Goal: Task Accomplishment & Management: Use online tool/utility

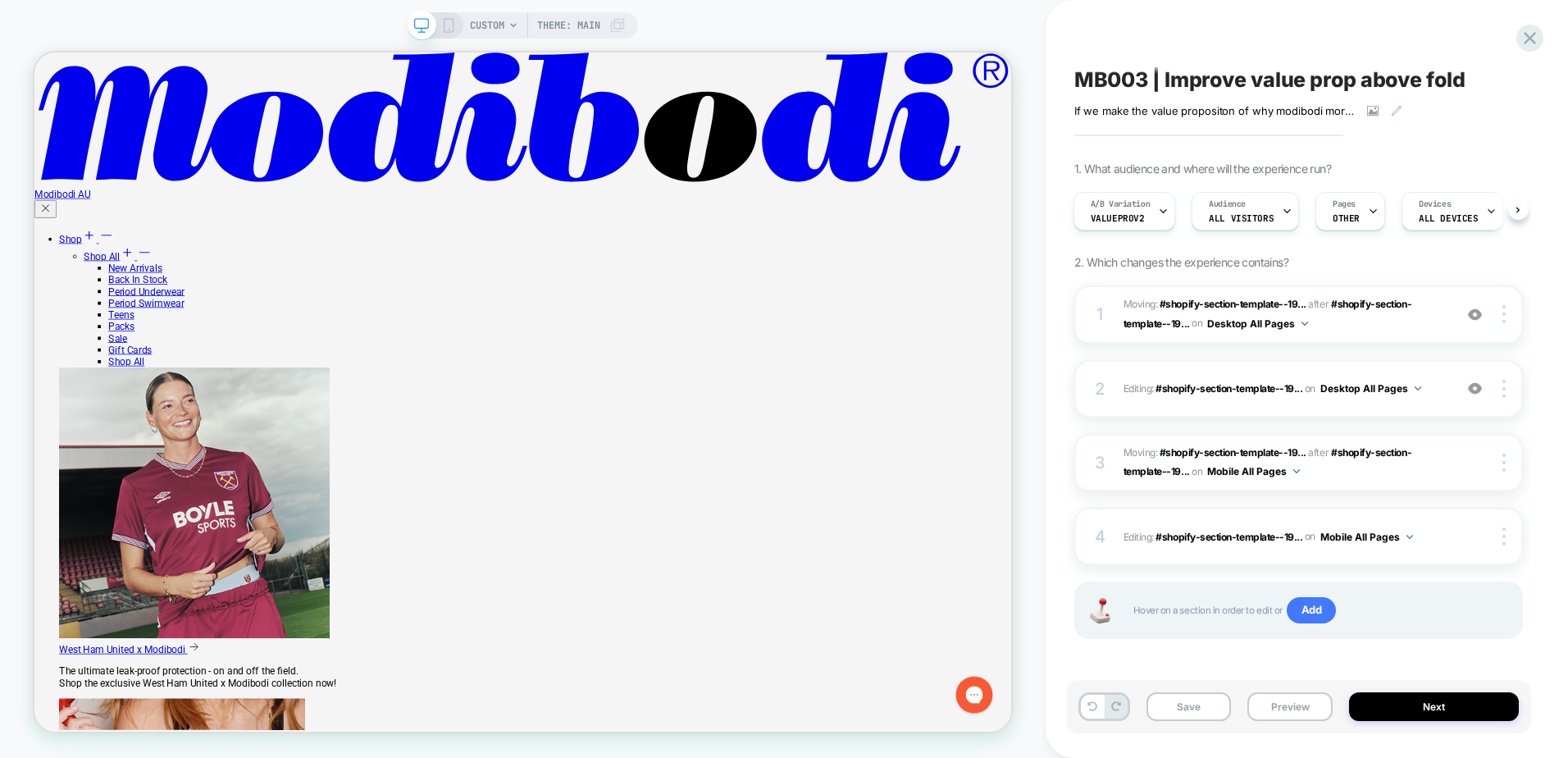
scroll to position [820, 0]
click at [1378, 328] on span "Moving: #shopify-section-template--19... #shopify-section-template--19568008331…" at bounding box center [1285, 314] width 322 height 38
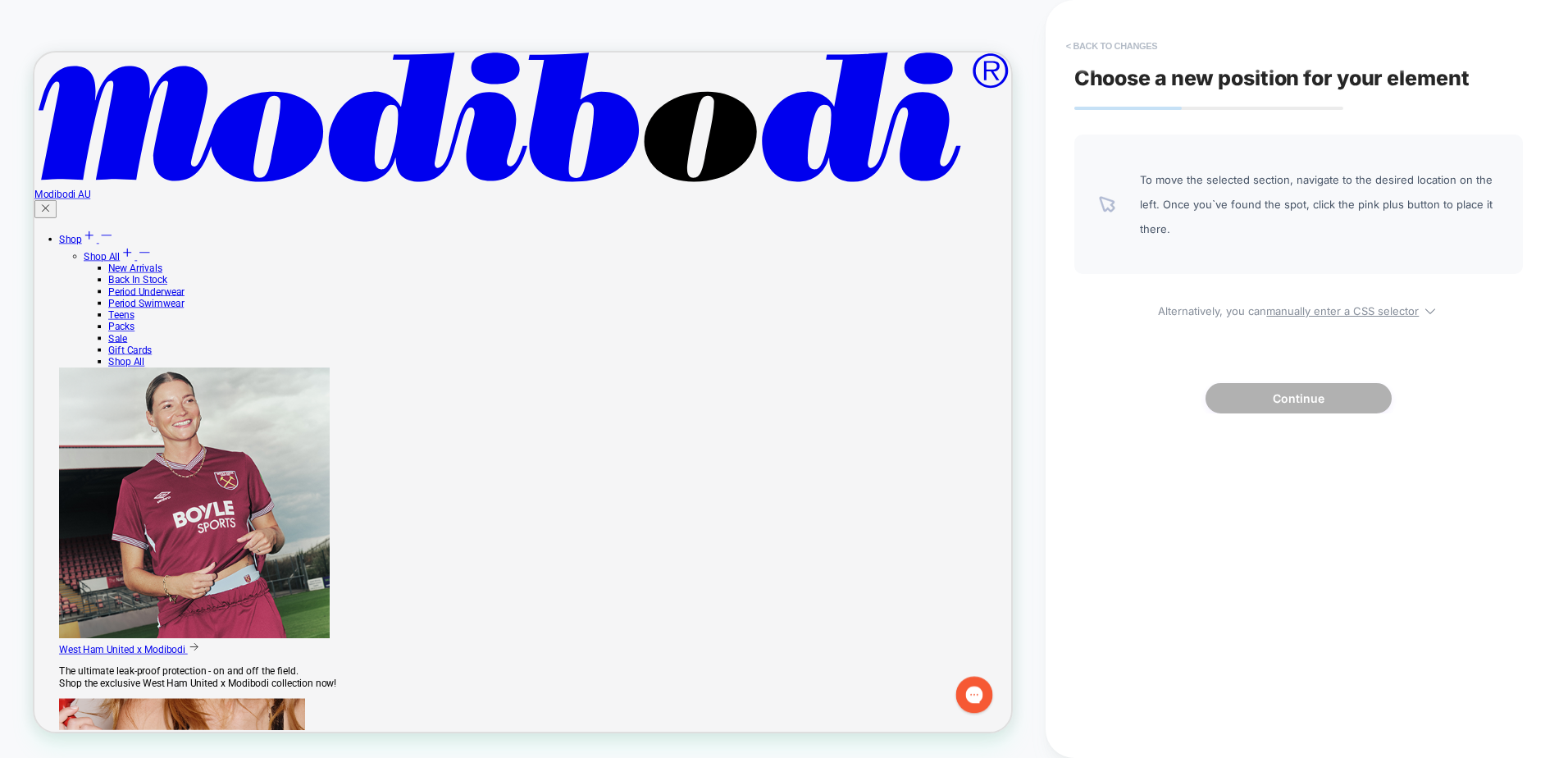
click at [1121, 40] on button "< Back to changes" at bounding box center [1111, 46] width 108 height 26
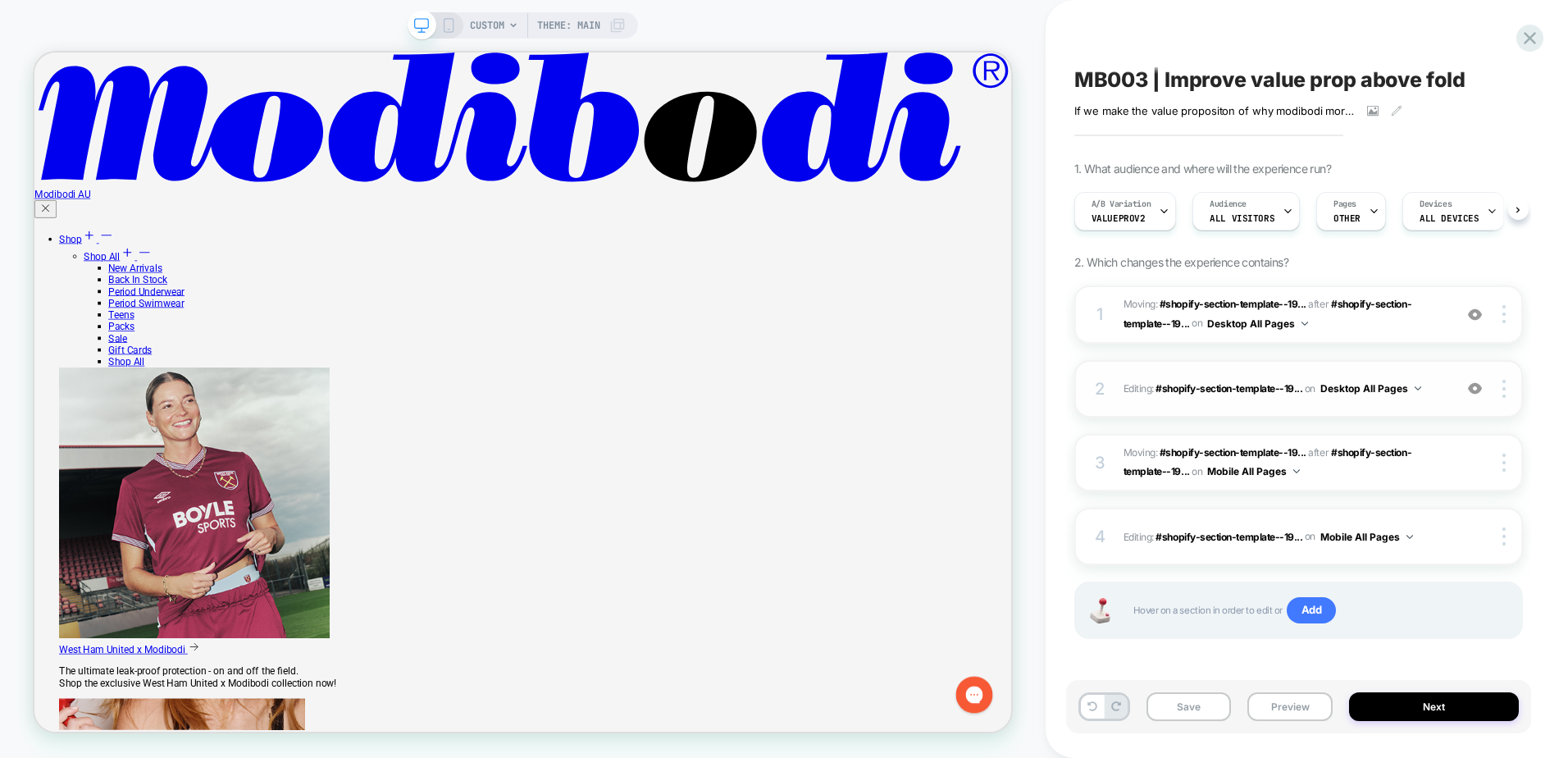
scroll to position [0, 1]
click at [1366, 403] on div "2 Editing : #shopify-section-template--19... #shopify-section-template--1956800…" at bounding box center [1299, 389] width 449 height 57
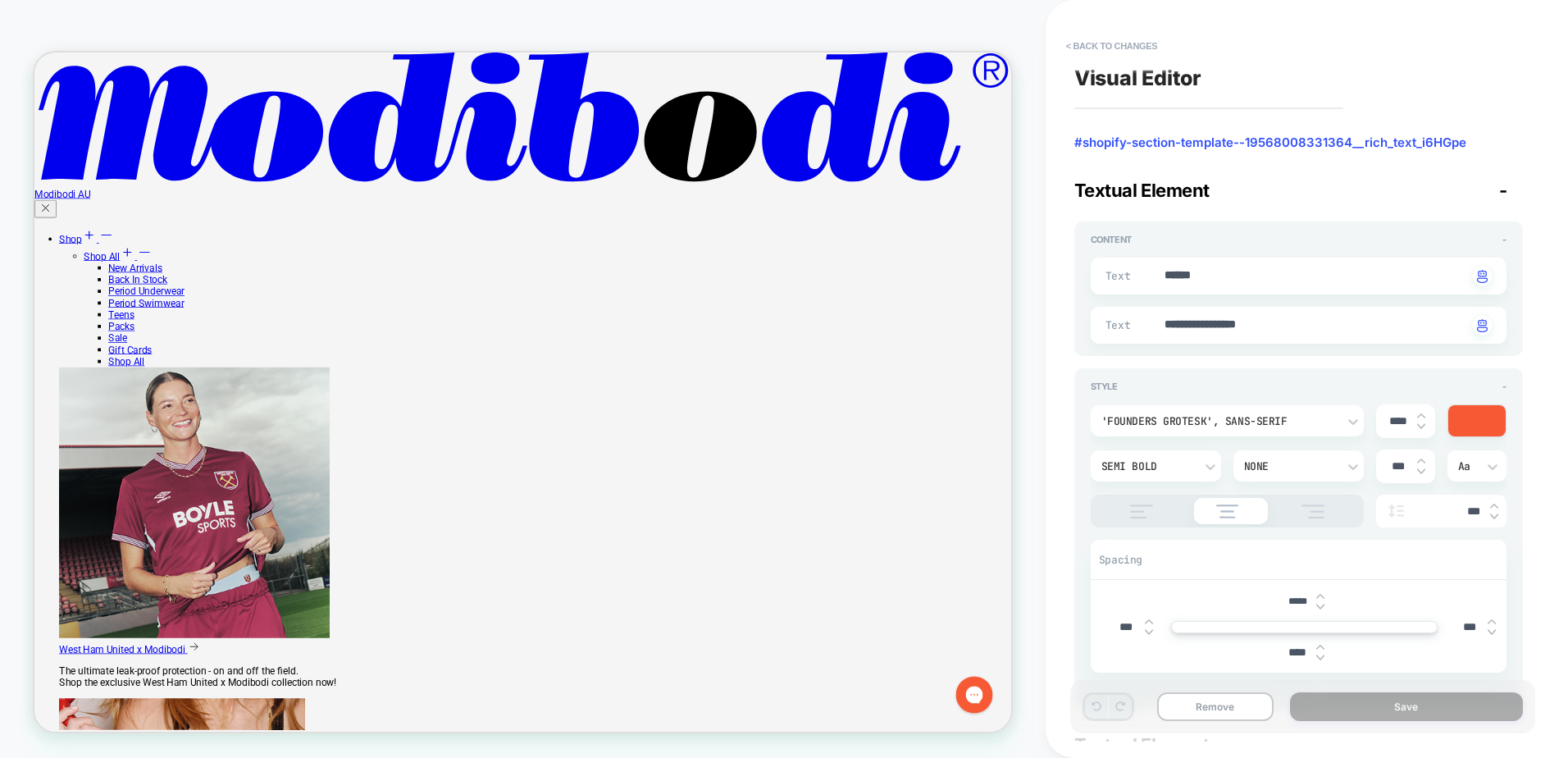
scroll to position [0, 0]
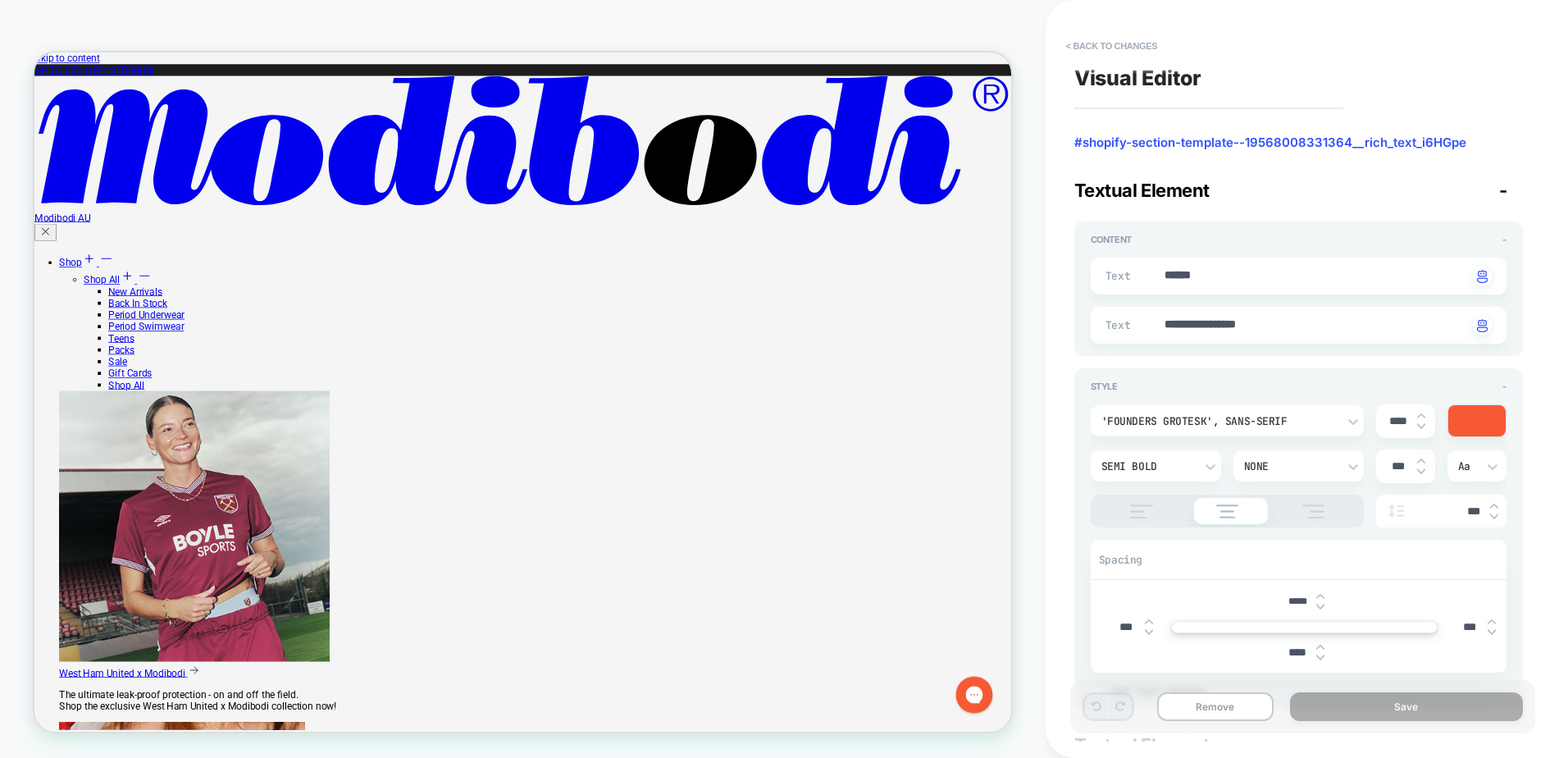
type textarea "*"
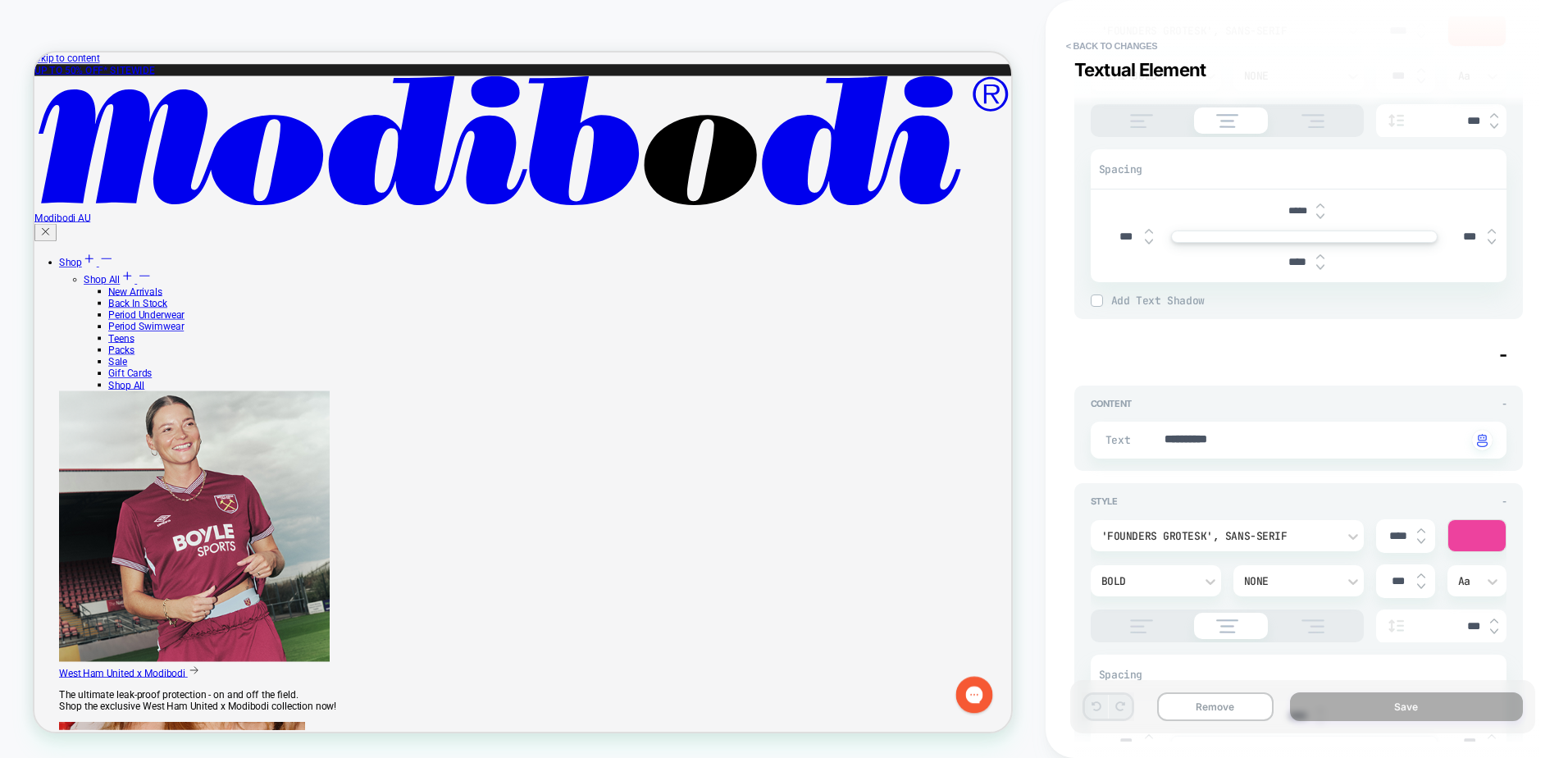
scroll to position [492, 0]
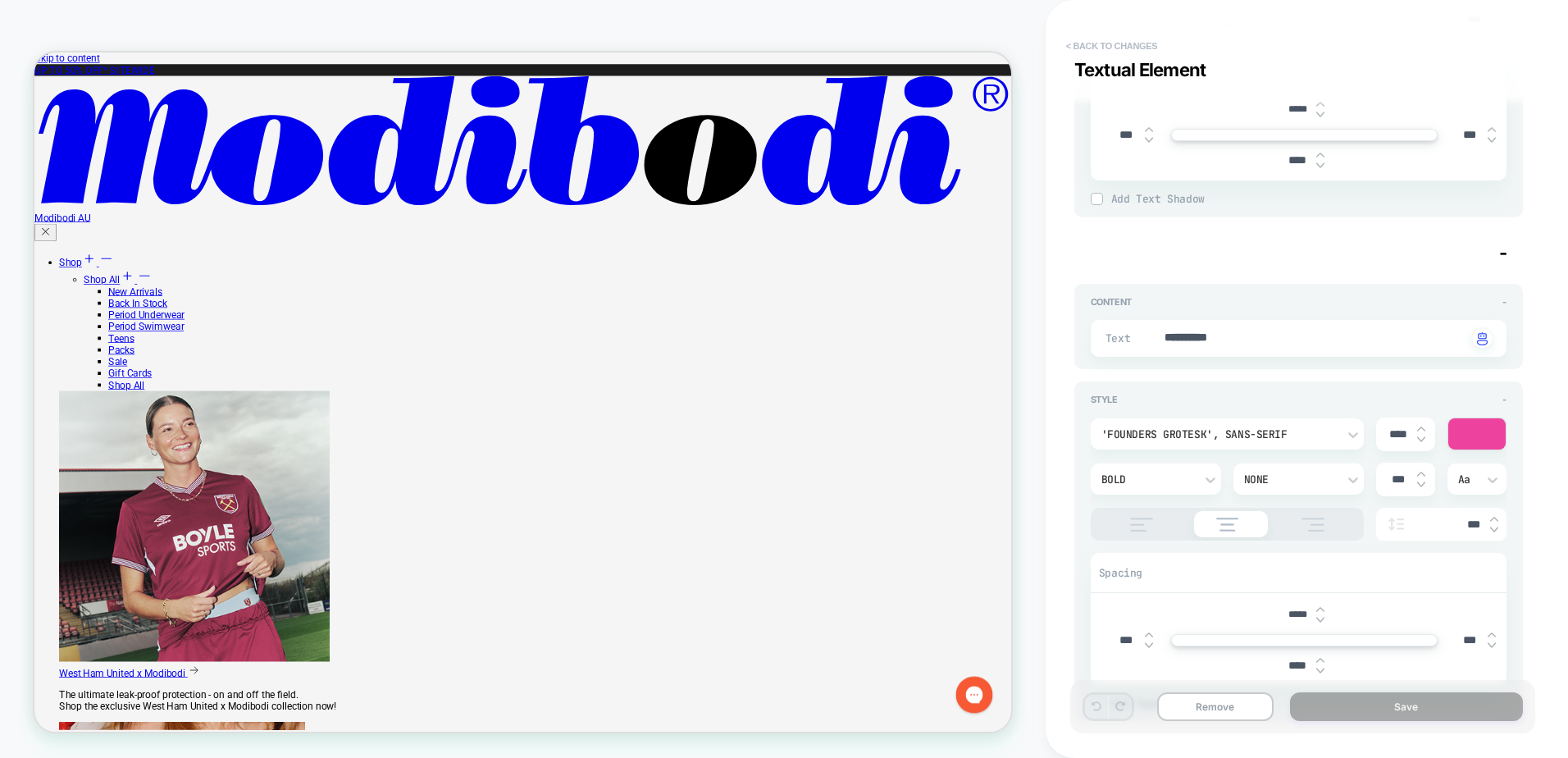
click at [1115, 55] on button "< Back to changes" at bounding box center [1111, 46] width 108 height 26
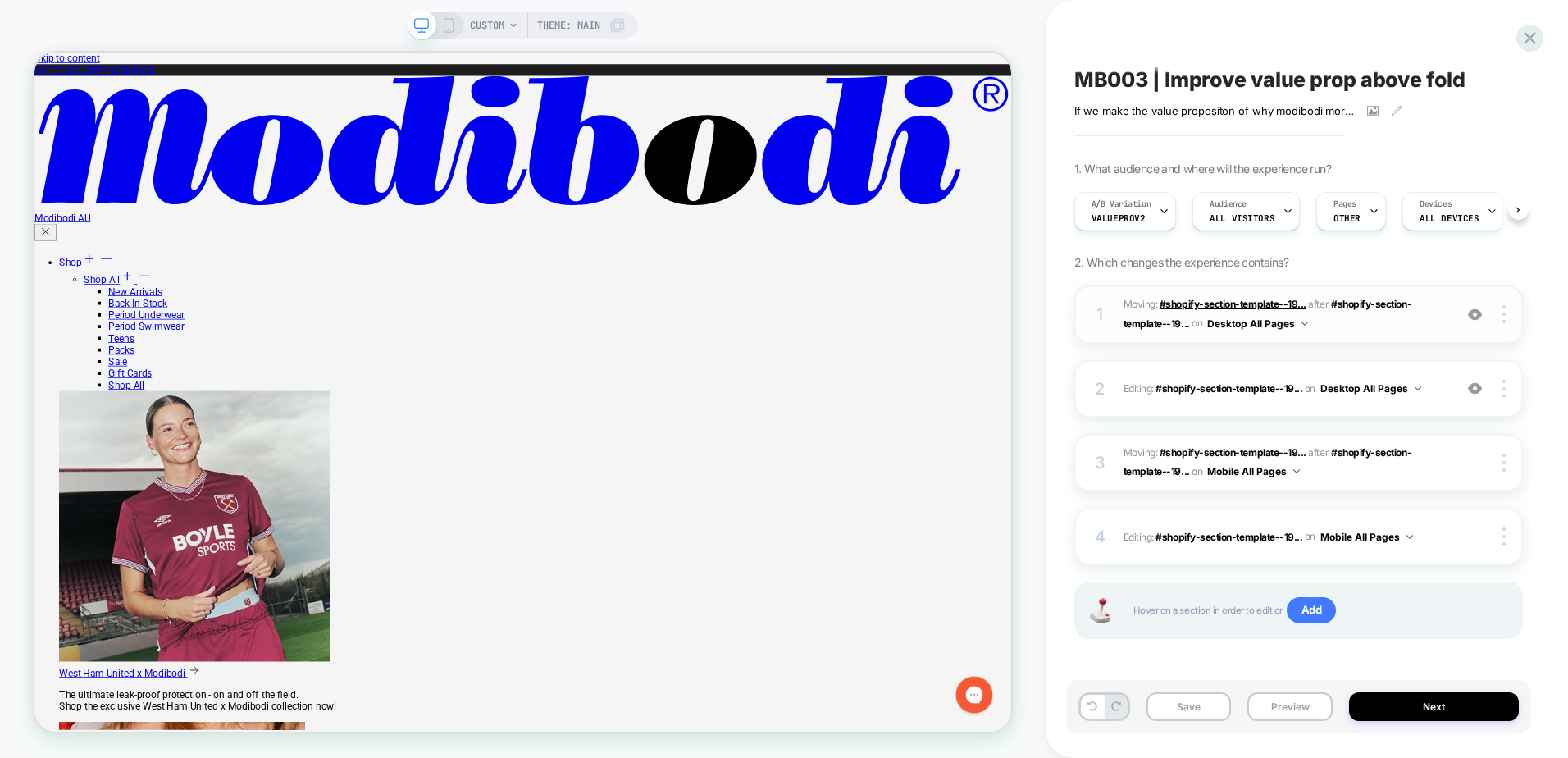
scroll to position [0, 1]
click at [1244, 547] on div "4 Editing : #shopify-section-template--19... #shopify-section-template--1956800…" at bounding box center [1299, 536] width 449 height 57
click at [1352, 550] on div "4 Editing : #shopify-section-template--19... #shopify-section-template--1956800…" at bounding box center [1299, 536] width 449 height 57
click at [1362, 469] on span "Moving: #shopify-section-template--19... #shopify-section-template--19568008331…" at bounding box center [1285, 462] width 322 height 38
click at [1128, 447] on span "Moving: #shopify-section-template--19... #shopify-section-template--19568008331…" at bounding box center [1285, 462] width 322 height 38
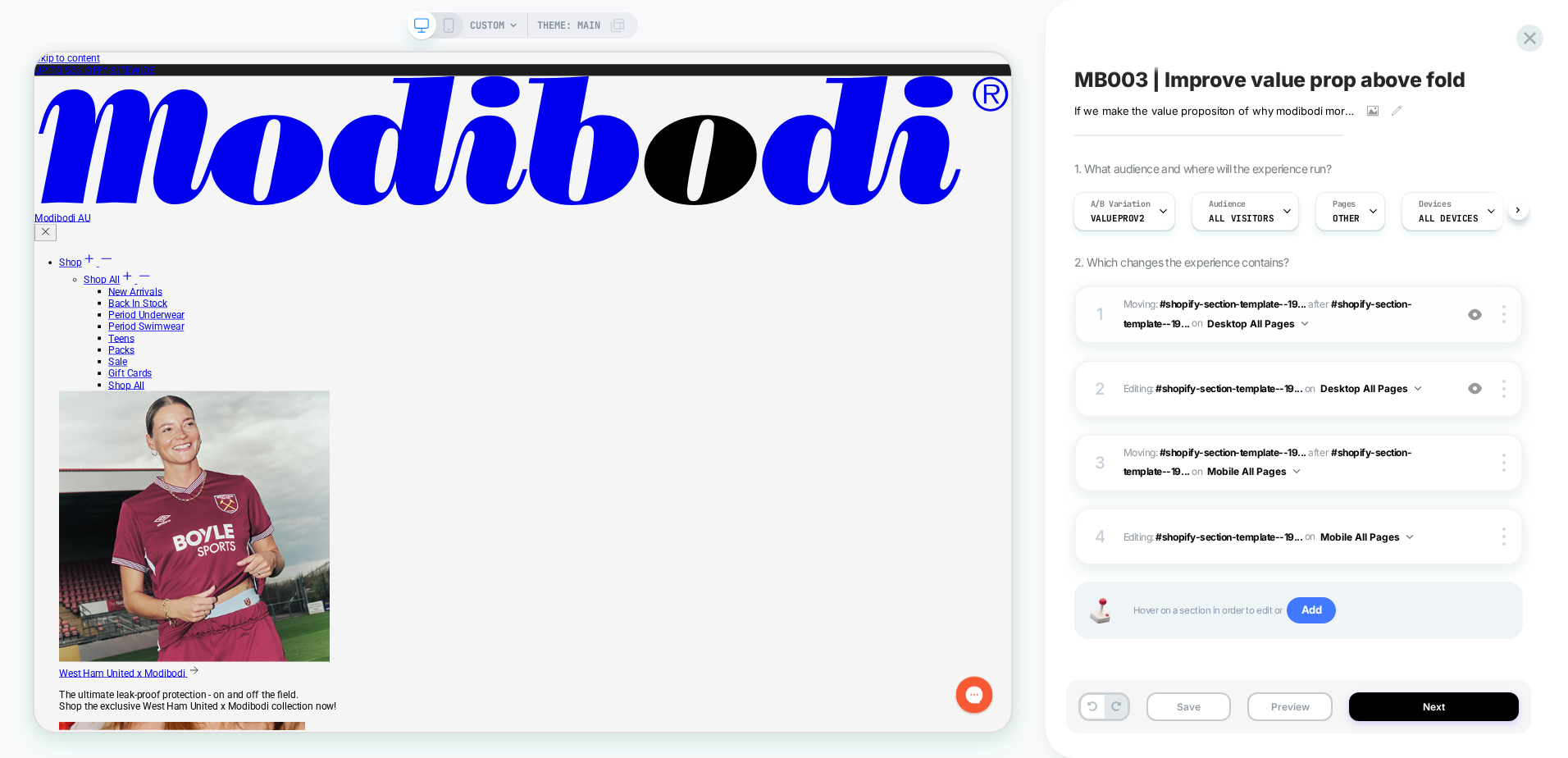
click at [1129, 312] on span "Moving: #shopify-section-template--19... #shopify-section-template--19568008331…" at bounding box center [1285, 314] width 322 height 38
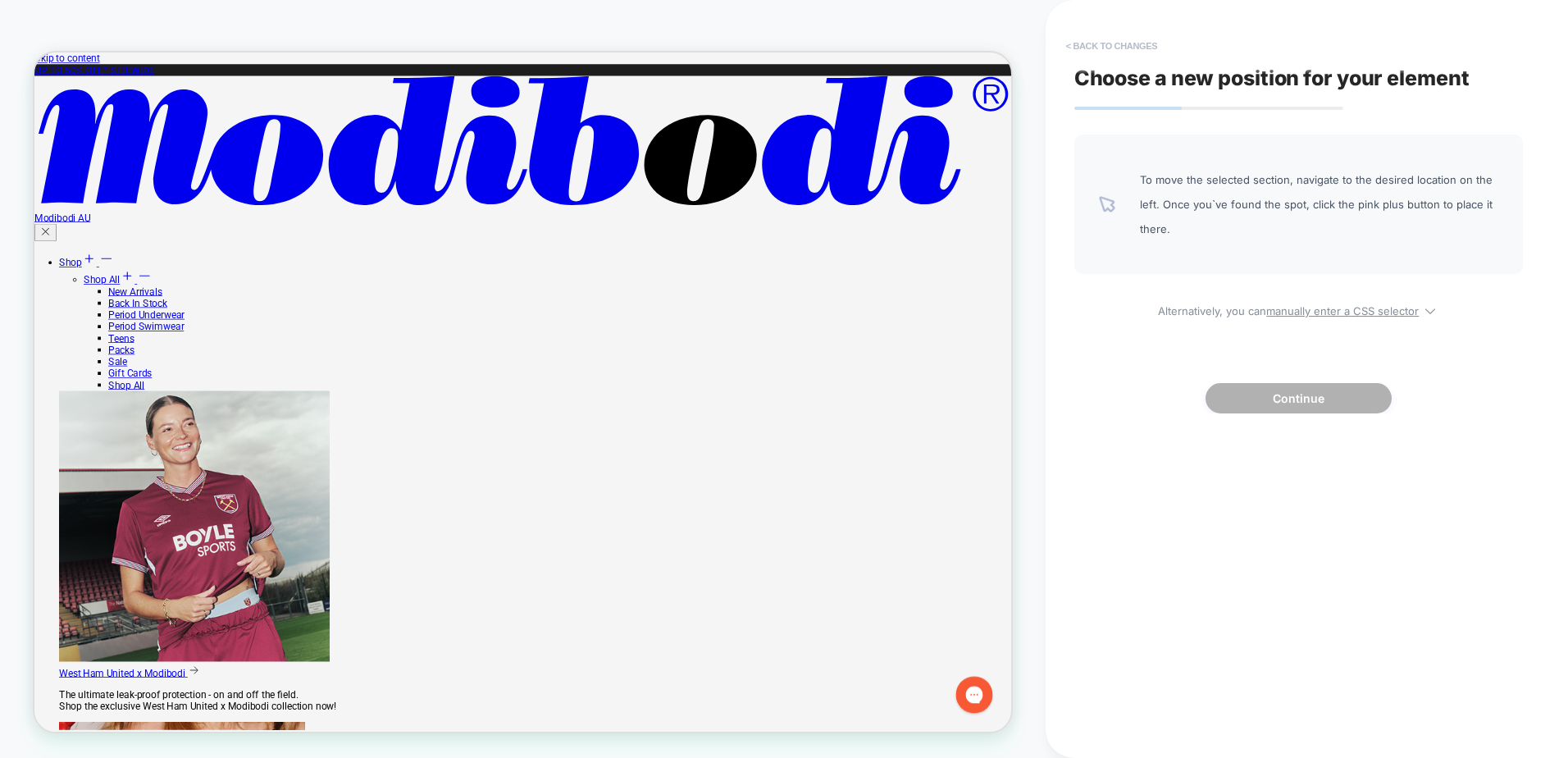
click at [1091, 55] on button "< Back to changes" at bounding box center [1111, 46] width 108 height 26
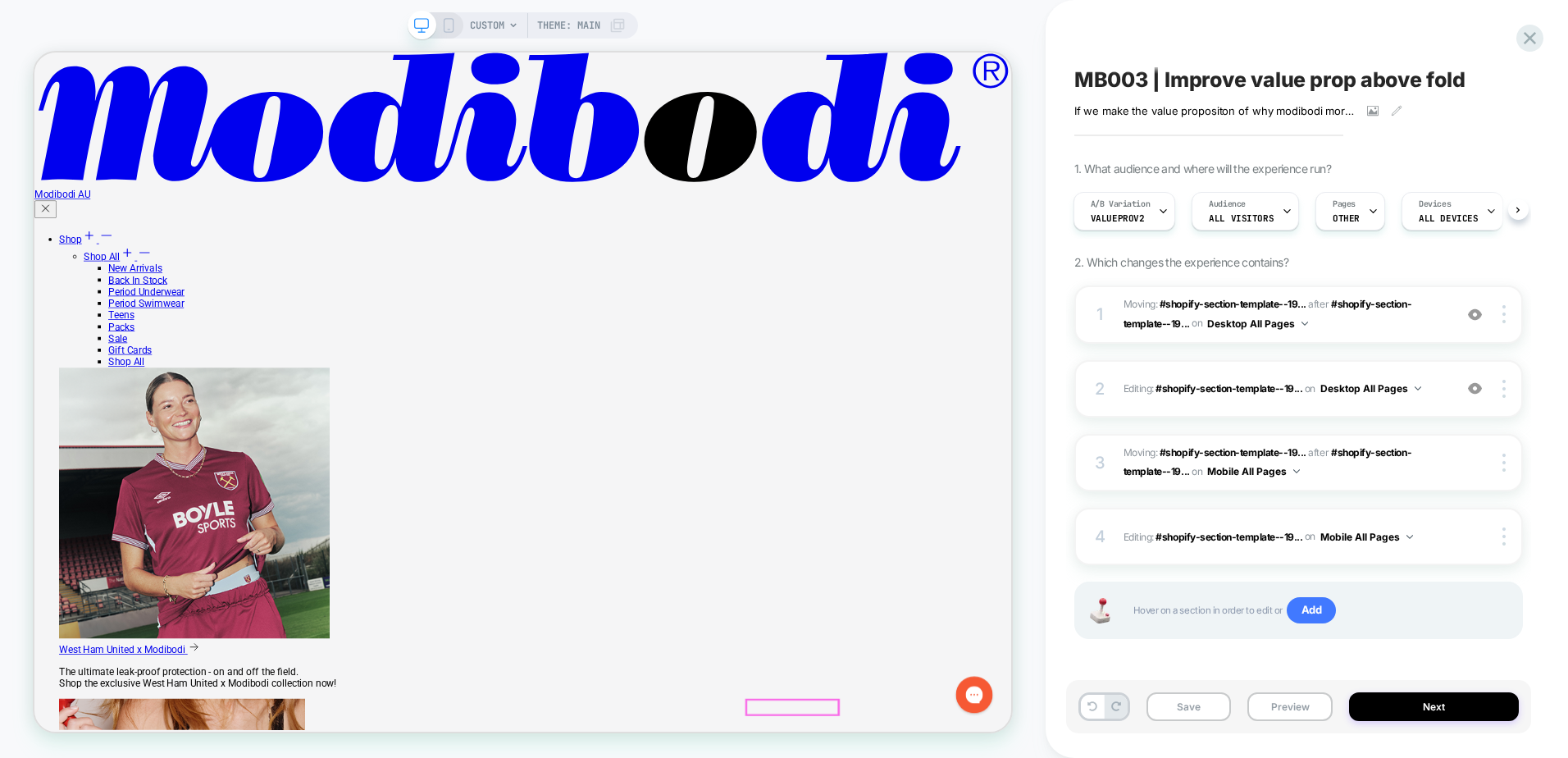
scroll to position [4510, 0]
